Goal: Task Accomplishment & Management: Use online tool/utility

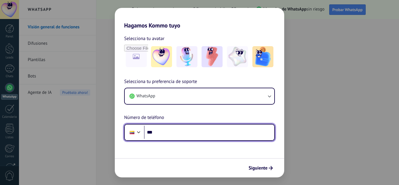
click at [166, 134] on input "***" at bounding box center [209, 131] width 130 height 13
type input "**********"
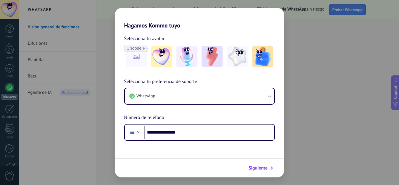
click at [252, 167] on span "Siguiente" at bounding box center [257, 168] width 19 height 4
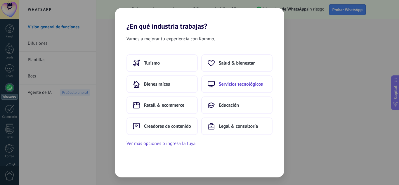
click at [231, 88] on button "Servicios tecnológicos" at bounding box center [236, 84] width 71 height 18
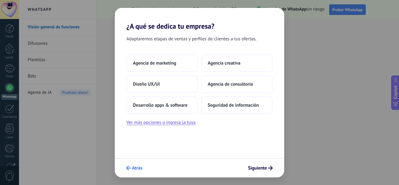
click at [131, 168] on span "Atrás" at bounding box center [134, 167] width 16 height 5
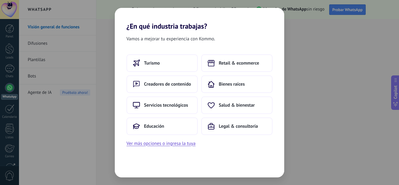
click at [182, 139] on div "Turismo Retail & ecommerce Creadores de contenido Bienes raíces Servicios tecno…" at bounding box center [199, 100] width 169 height 93
click at [182, 143] on button "Ver más opciones o ingresa la tuya" at bounding box center [160, 143] width 69 height 8
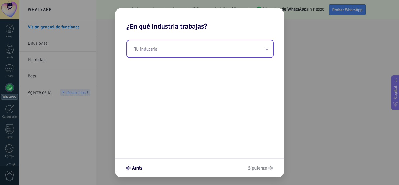
click at [179, 45] on input "text" at bounding box center [200, 48] width 146 height 17
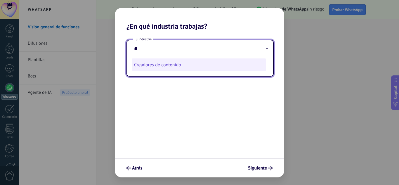
type input "*"
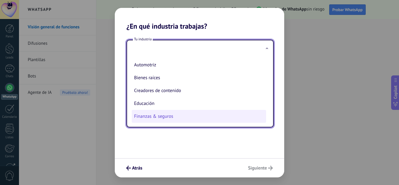
click at [160, 118] on li "Finanzas & seguros" at bounding box center [199, 116] width 134 height 13
type input "**********"
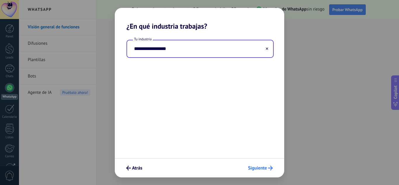
click at [263, 166] on span "Siguiente" at bounding box center [257, 168] width 19 height 4
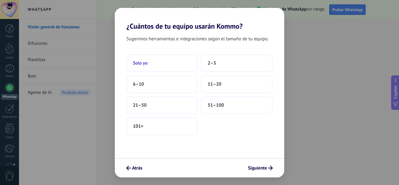
click at [152, 68] on button "Solo yo" at bounding box center [161, 63] width 71 height 18
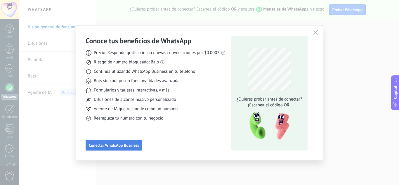
click at [115, 148] on button "Conectar WhatsApp Business" at bounding box center [114, 145] width 57 height 11
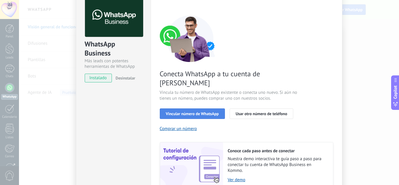
scroll to position [58, 0]
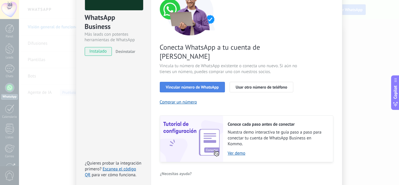
click at [192, 85] on span "Vincular número de WhatsApp" at bounding box center [192, 87] width 53 height 4
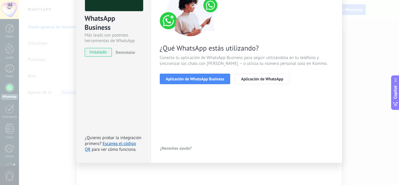
scroll to position [57, 0]
click at [196, 80] on span "Aplicación de WhatsApp Business" at bounding box center [195, 79] width 58 height 4
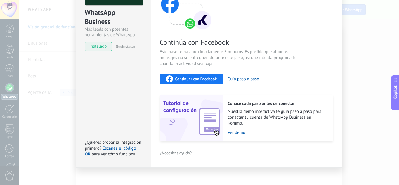
scroll to position [68, 0]
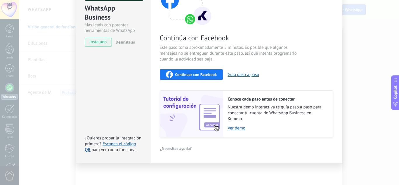
click at [207, 74] on span "Continuar con Facebook" at bounding box center [196, 74] width 42 height 4
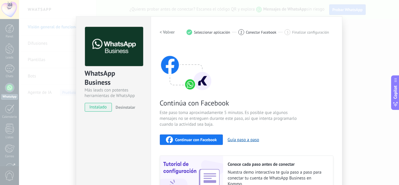
scroll to position [0, 0]
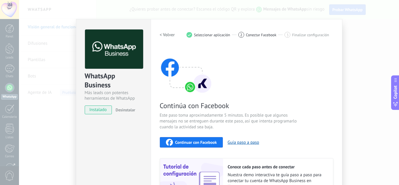
click at [355, 65] on div "WhatsApp Business Más leads con potentes herramientas de WhatsApp instalado Des…" at bounding box center [209, 92] width 380 height 185
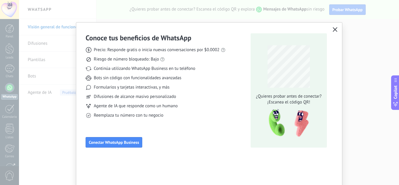
scroll to position [4, 0]
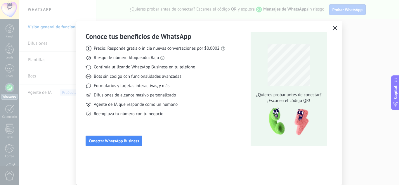
click at [334, 29] on icon "button" at bounding box center [334, 28] width 5 height 5
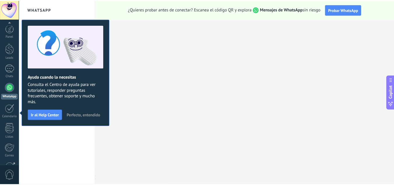
scroll to position [58, 0]
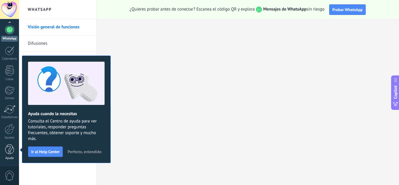
click at [7, 145] on div "Panel Leads Chats WhatsApp Clientes" at bounding box center [9, 66] width 19 height 200
click at [8, 151] on div at bounding box center [9, 149] width 9 height 10
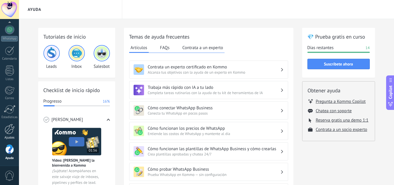
click at [10, 133] on div at bounding box center [10, 129] width 10 height 10
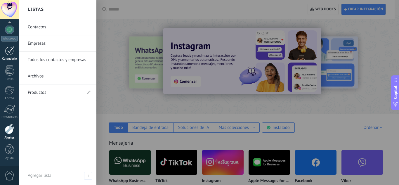
click at [6, 56] on link "Calendario" at bounding box center [9, 53] width 19 height 15
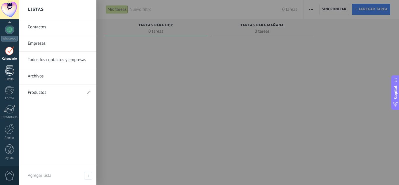
click at [9, 71] on div at bounding box center [9, 70] width 9 height 10
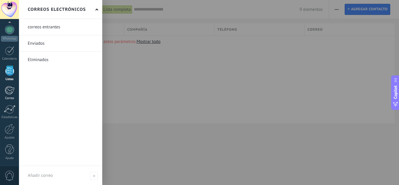
click at [11, 88] on div at bounding box center [10, 90] width 10 height 9
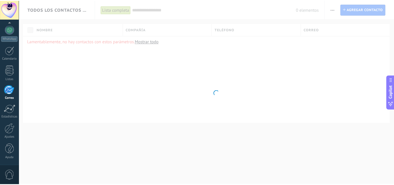
scroll to position [57, 0]
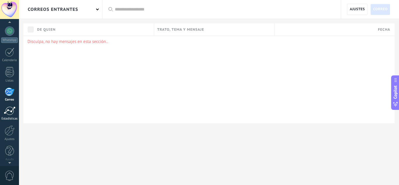
click at [8, 110] on div at bounding box center [10, 110] width 12 height 9
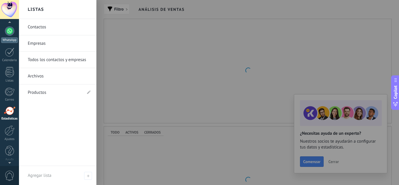
click at [9, 31] on div at bounding box center [9, 30] width 9 height 9
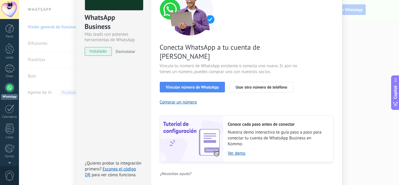
scroll to position [74, 0]
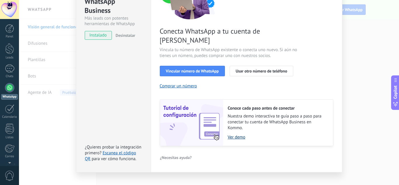
click at [239, 134] on link "Ver demo" at bounding box center [277, 137] width 99 height 6
